Goal: Obtain resource: Obtain resource

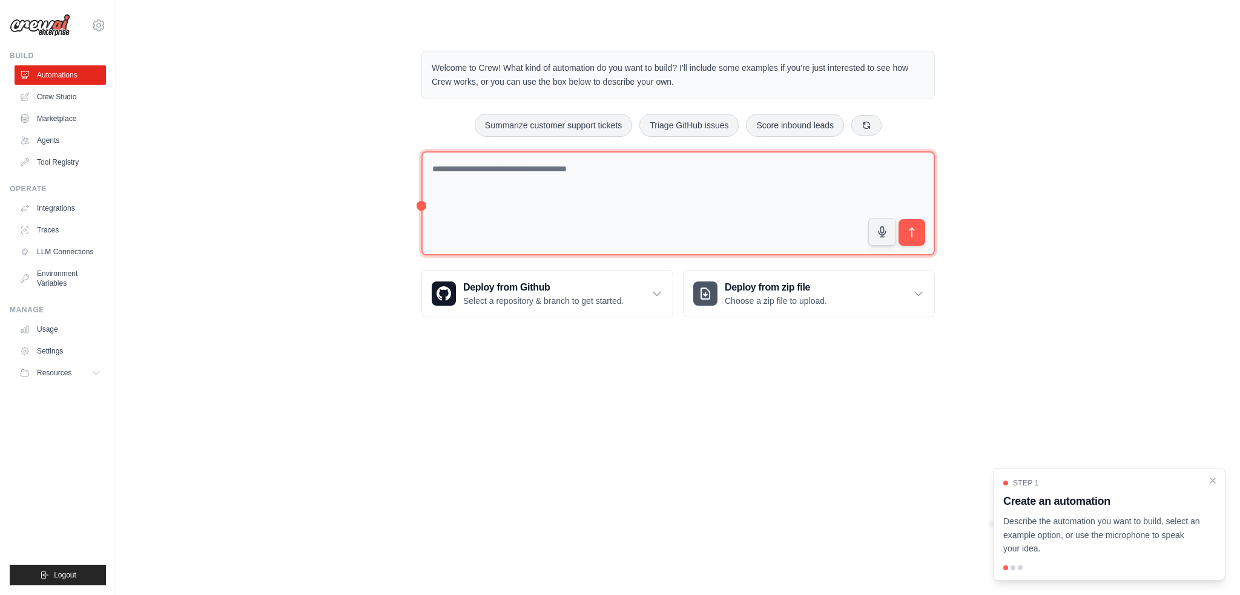
click at [478, 186] on textarea at bounding box center [677, 203] width 513 height 105
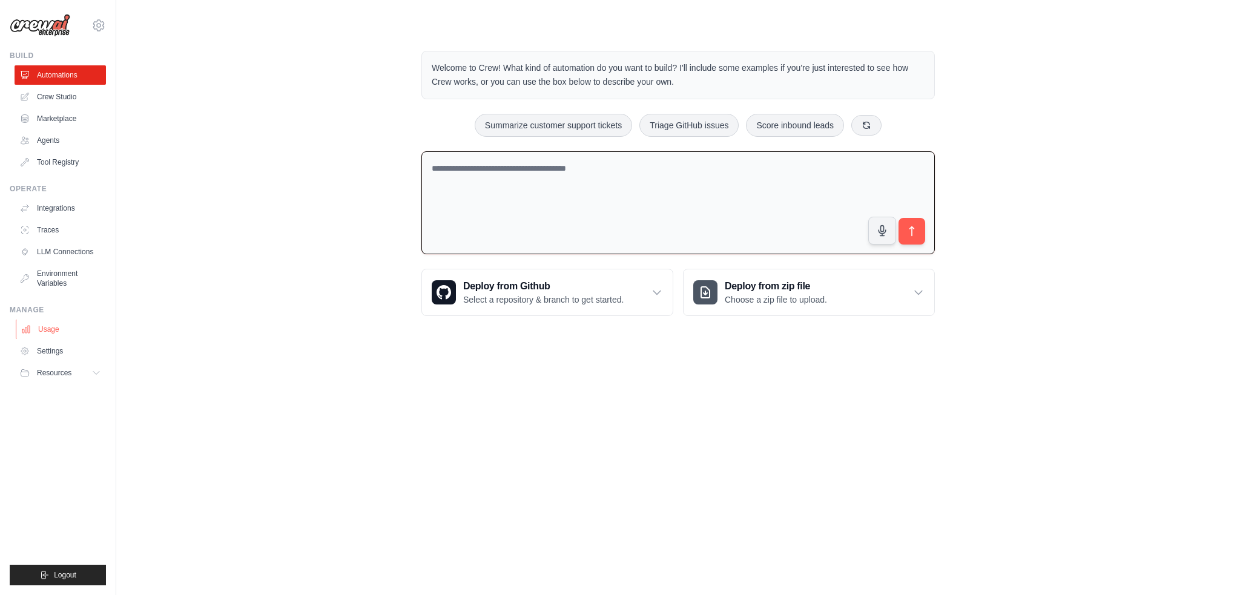
click at [62, 333] on link "Usage" at bounding box center [61, 329] width 91 height 19
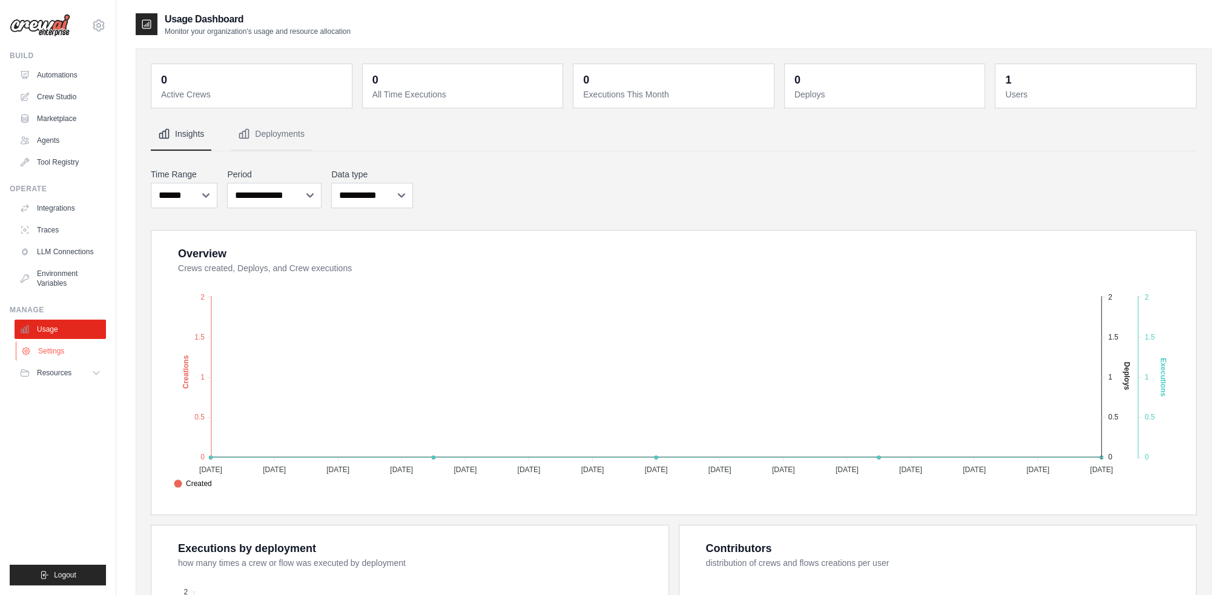
click at [59, 358] on link "Settings" at bounding box center [61, 350] width 91 height 19
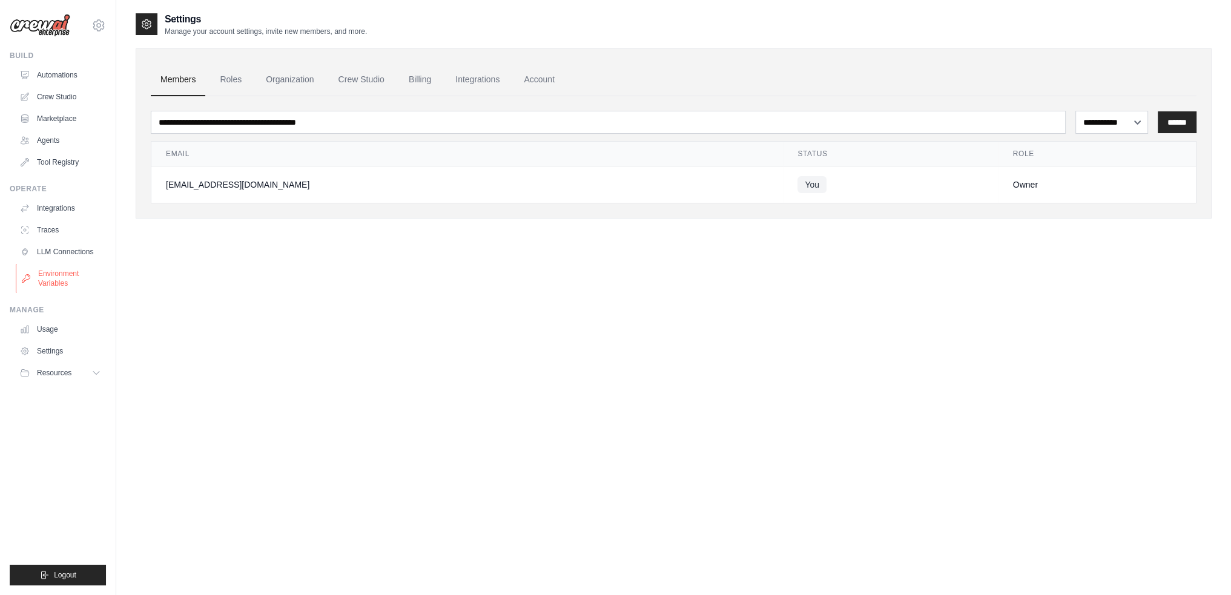
click at [41, 275] on link "Environment Variables" at bounding box center [61, 278] width 91 height 29
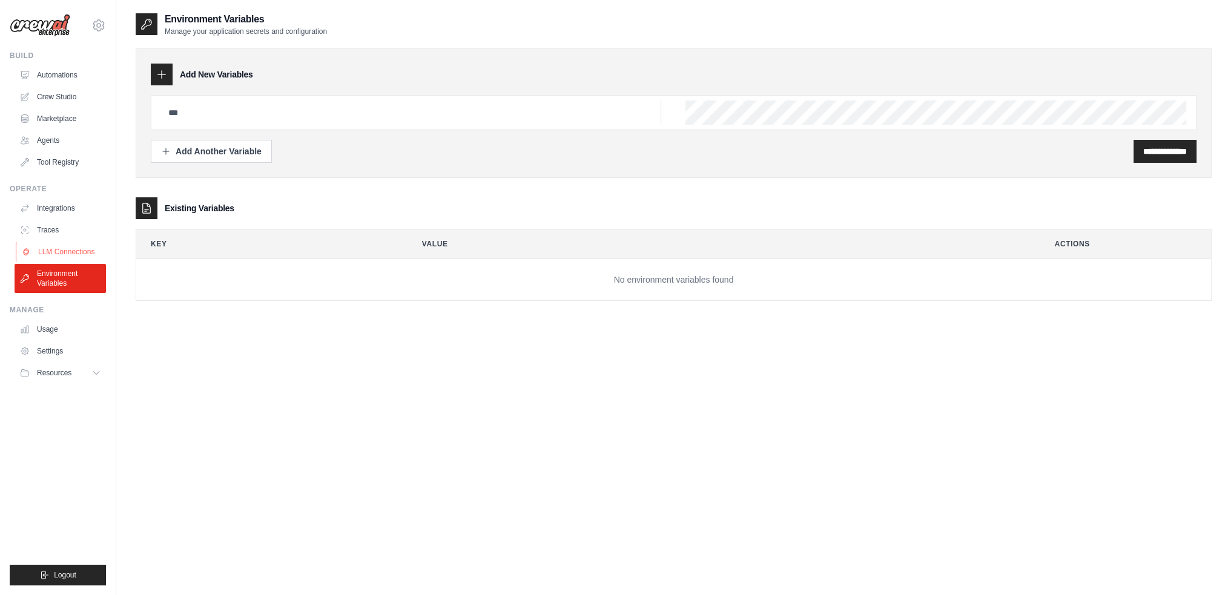
click at [51, 251] on link "LLM Connections" at bounding box center [61, 251] width 91 height 19
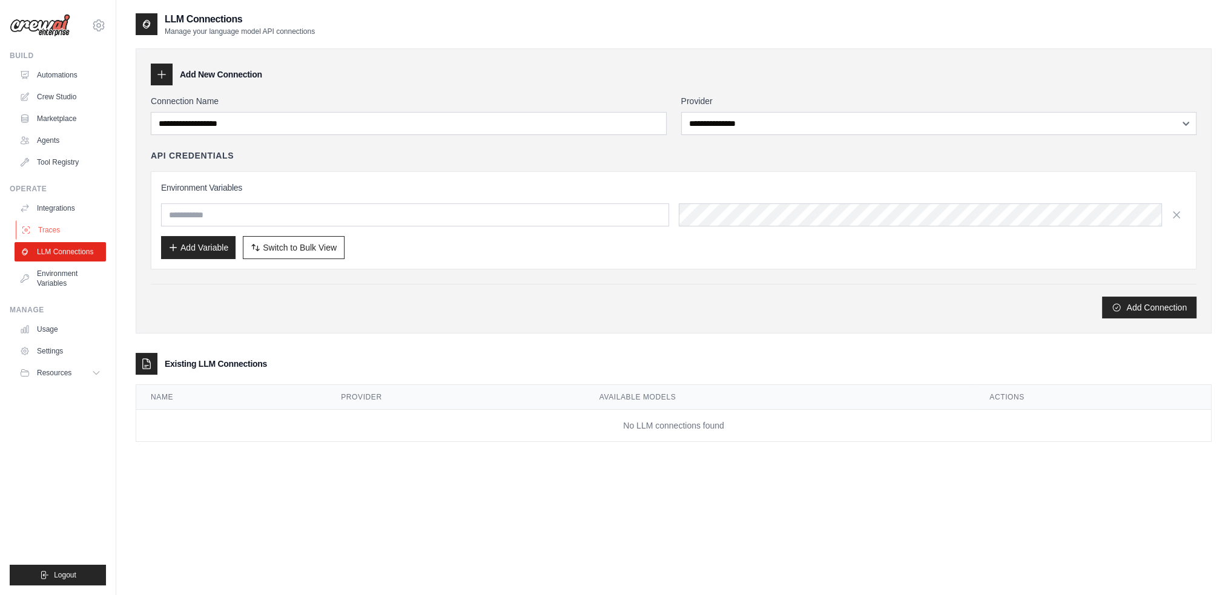
click at [52, 235] on link "Traces" at bounding box center [61, 229] width 91 height 19
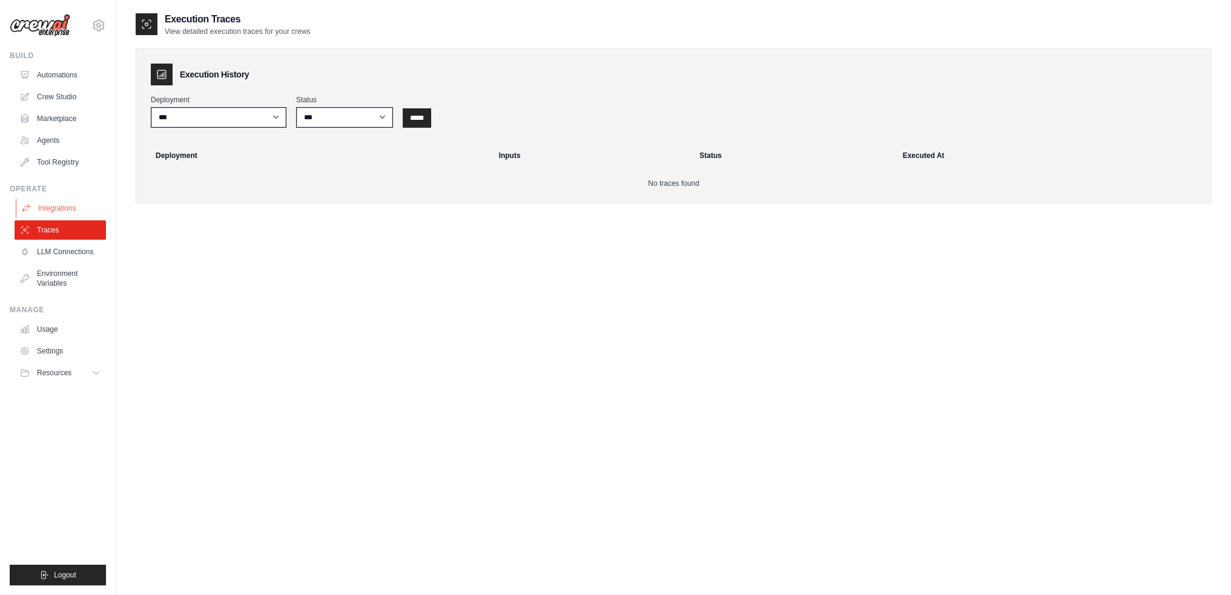
click at [56, 205] on link "Integrations" at bounding box center [61, 208] width 91 height 19
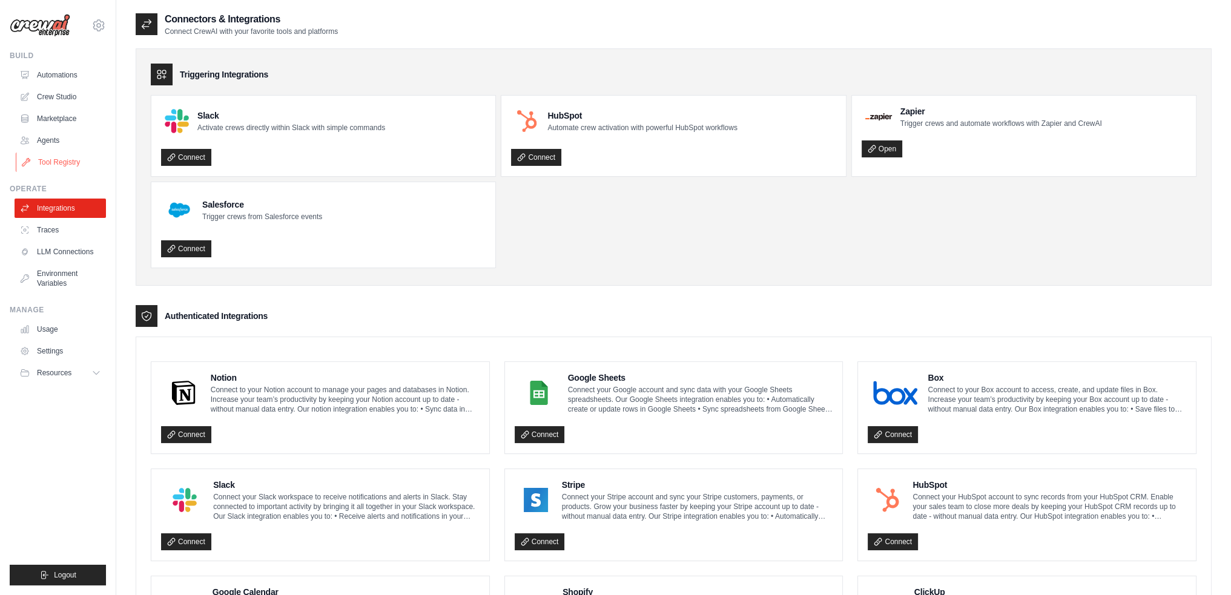
click at [62, 162] on link "Tool Registry" at bounding box center [61, 162] width 91 height 19
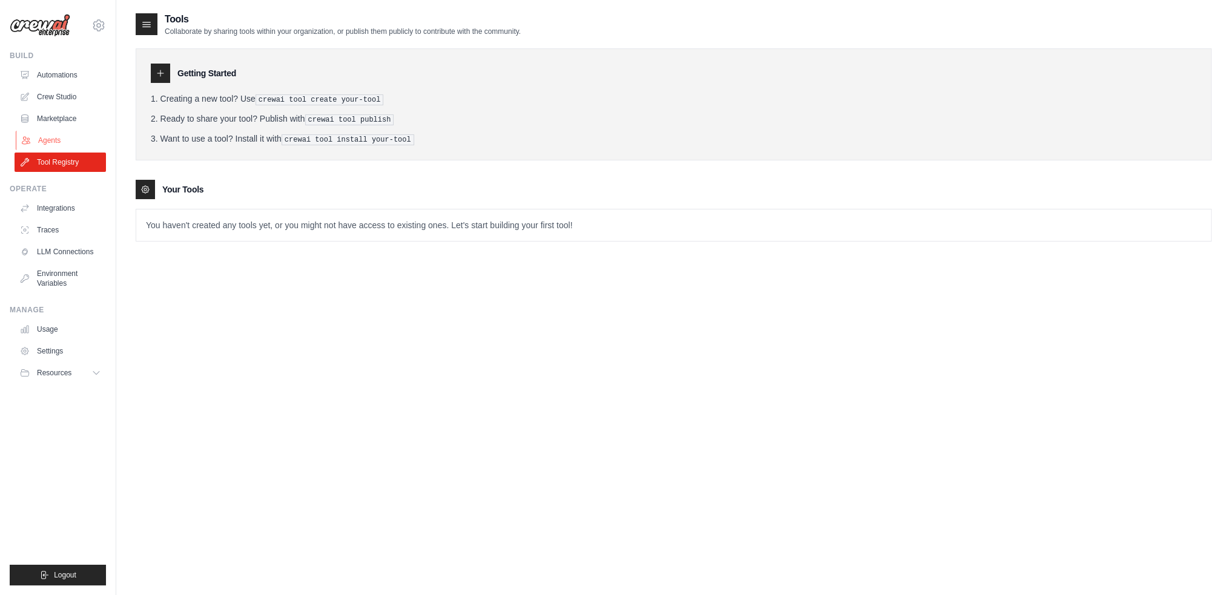
click at [62, 142] on link "Agents" at bounding box center [61, 140] width 91 height 19
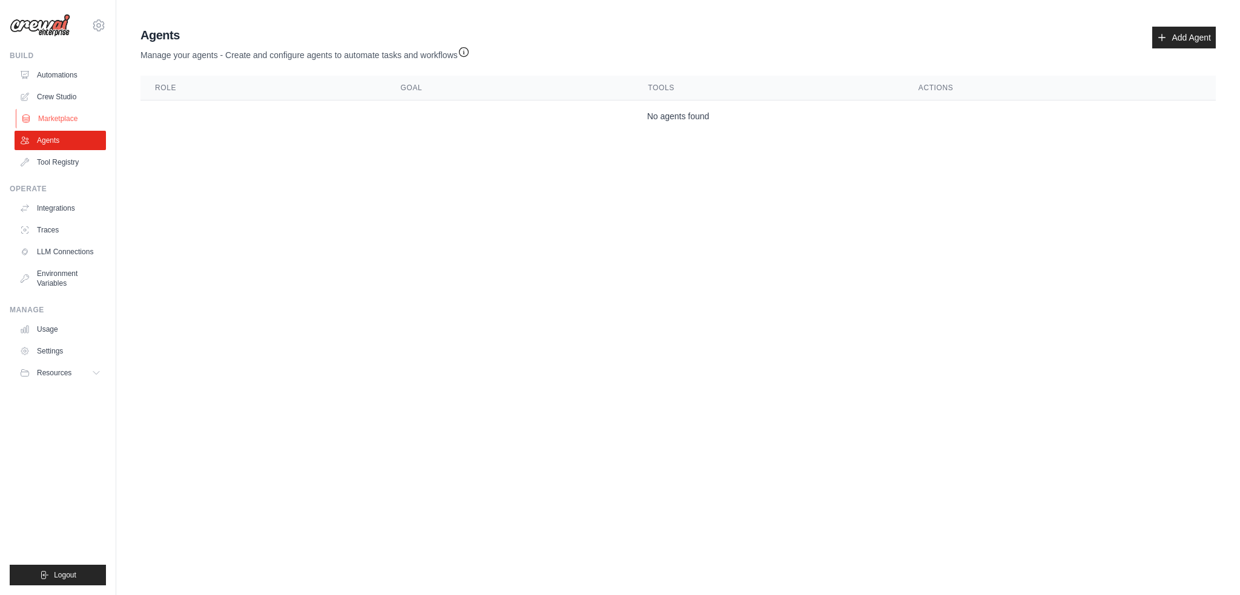
click at [58, 118] on link "Marketplace" at bounding box center [61, 118] width 91 height 19
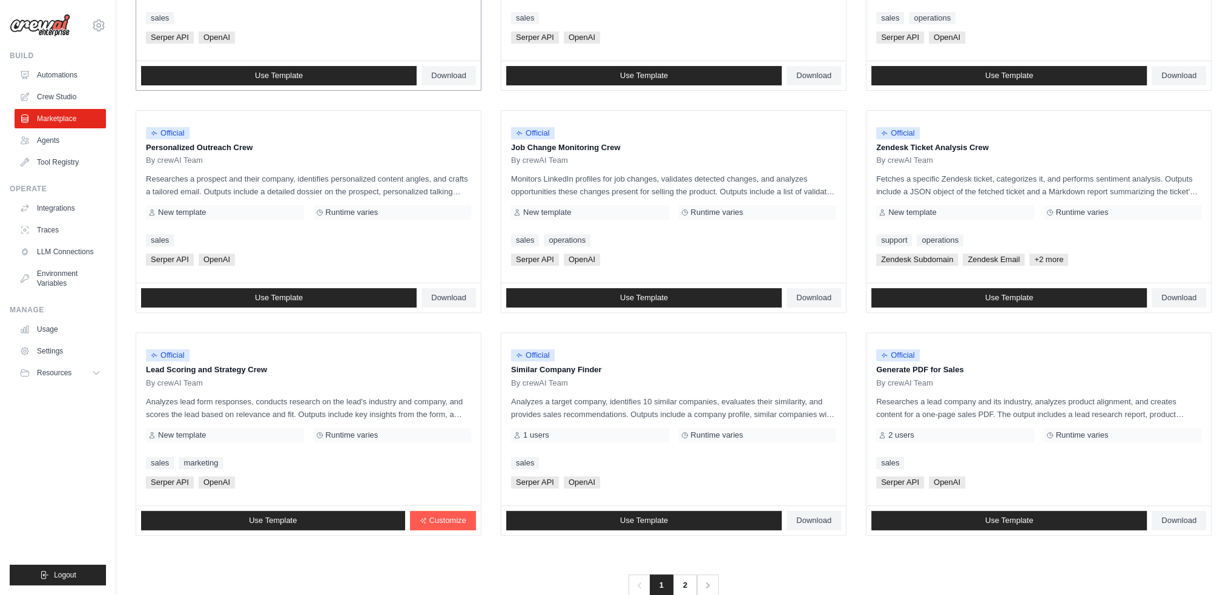
scroll to position [525, 0]
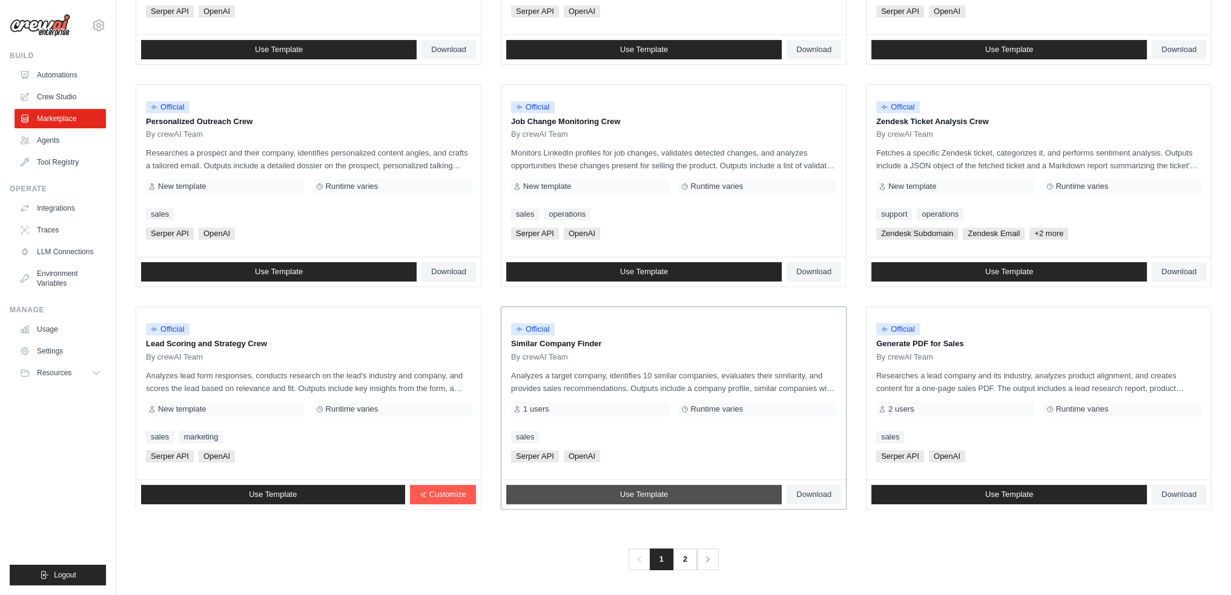
click at [678, 492] on link "Use Template" at bounding box center [643, 494] width 275 height 19
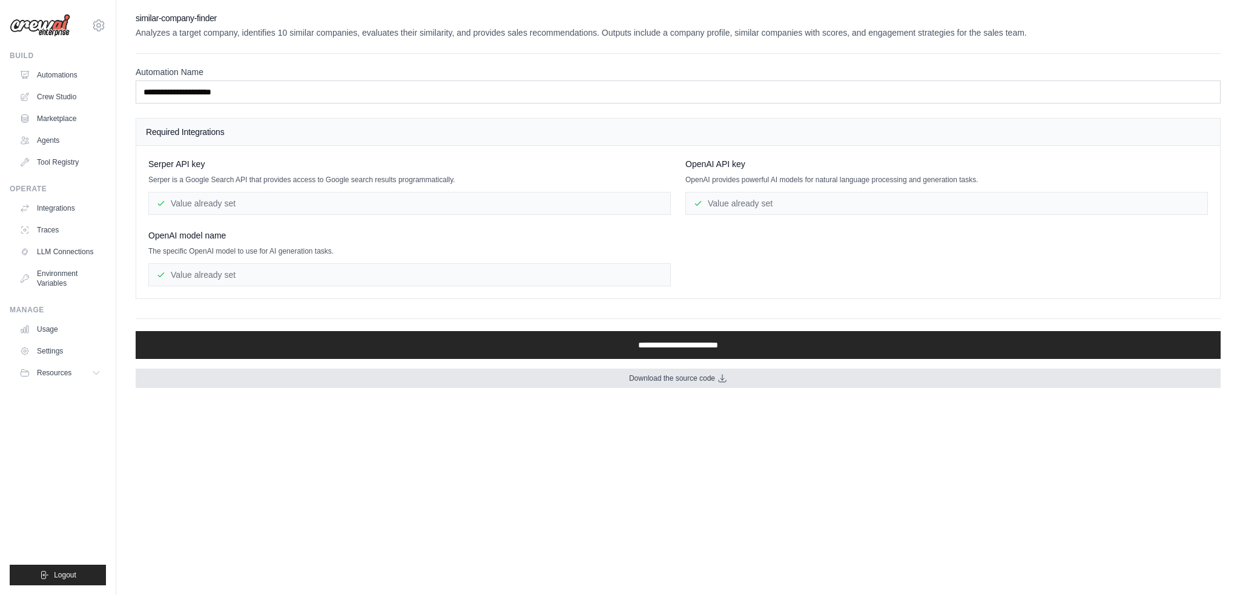
click at [472, 372] on link "Download the source code" at bounding box center [678, 378] width 1085 height 19
